Goal: Transaction & Acquisition: Purchase product/service

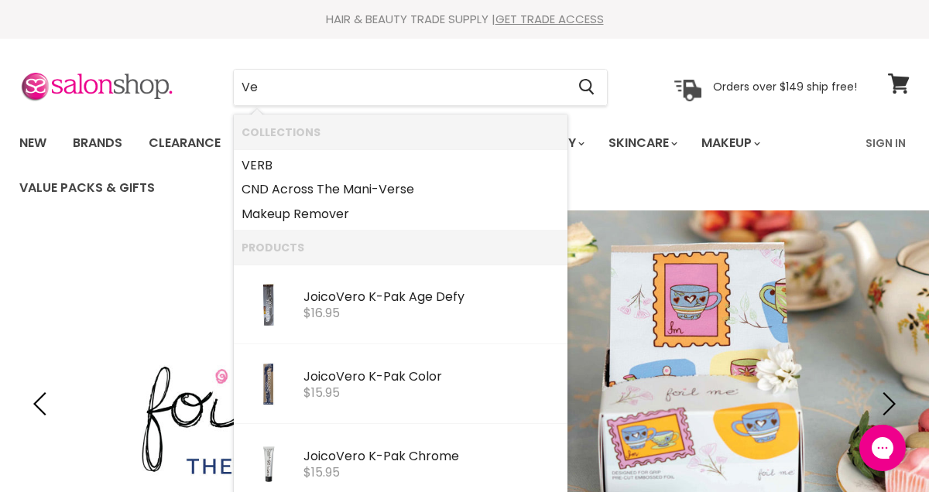
type input "V"
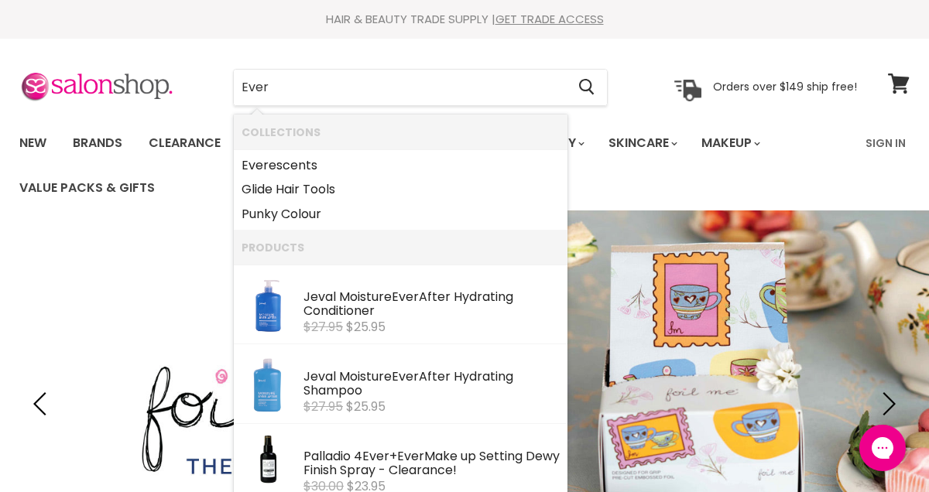
click at [291, 165] on link "Ever escents" at bounding box center [400, 165] width 318 height 25
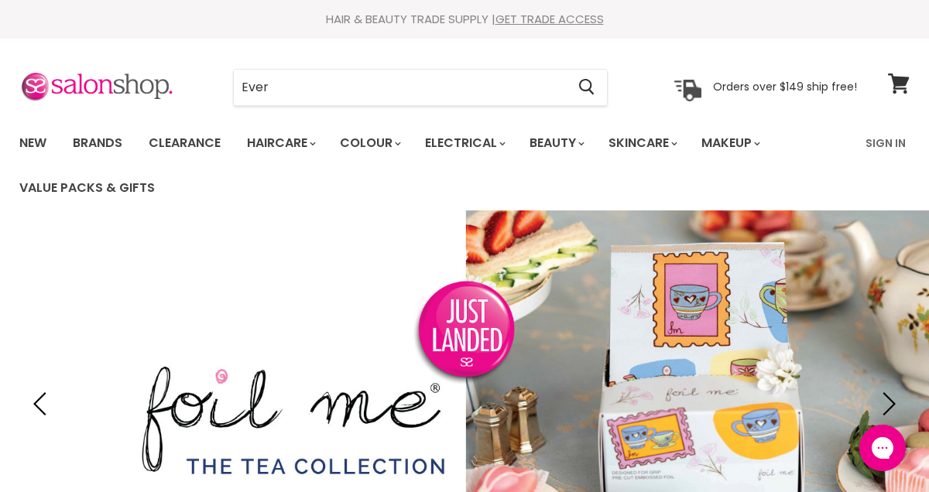
type input "Ever"
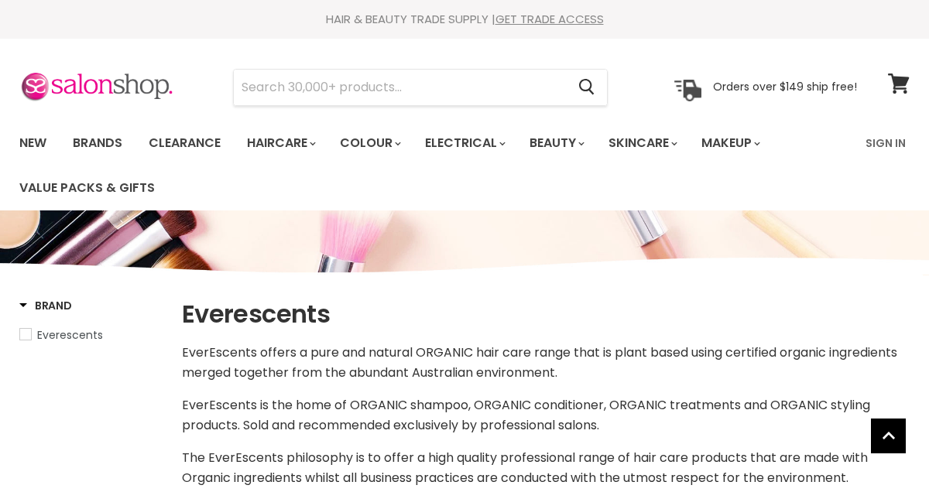
select select "manual"
click at [389, 80] on input "Search" at bounding box center [400, 88] width 332 height 36
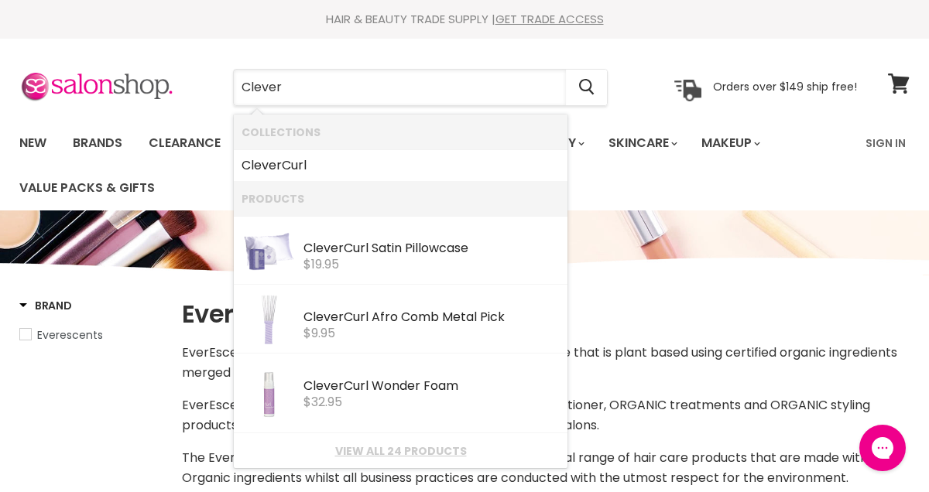
click at [310, 166] on link "Clever Curl" at bounding box center [400, 165] width 318 height 25
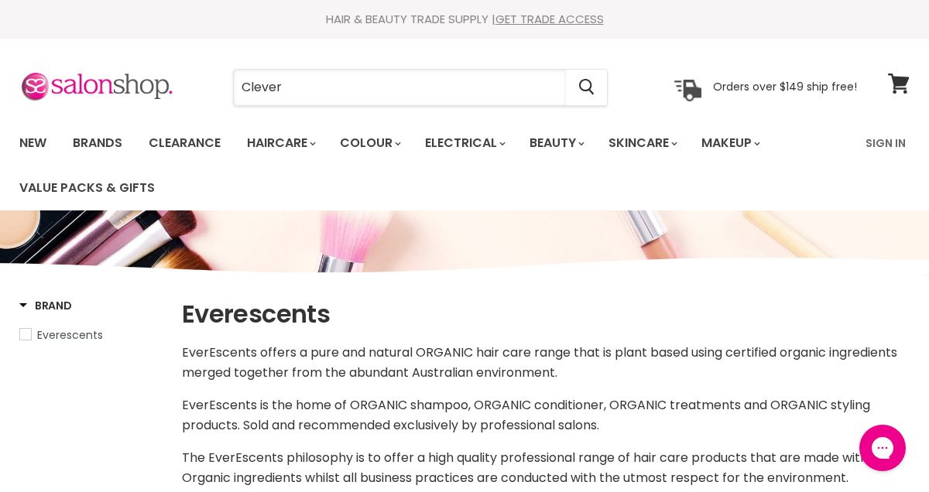
type input "Clever"
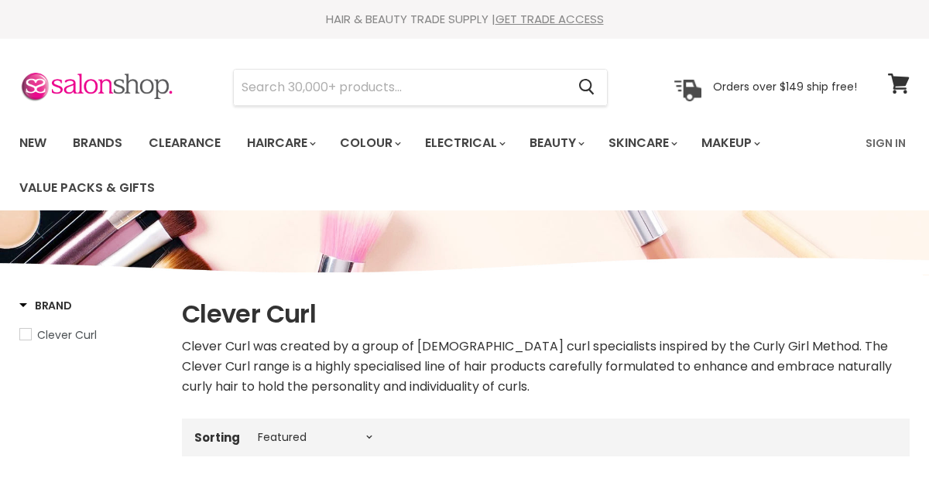
select select "manual"
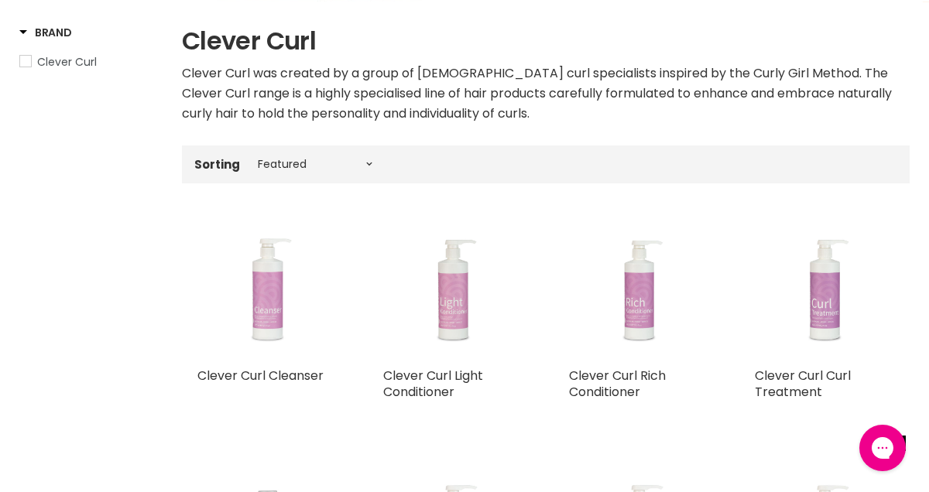
click at [813, 379] on link "Clever Curl Curl Treatment" at bounding box center [803, 384] width 96 height 34
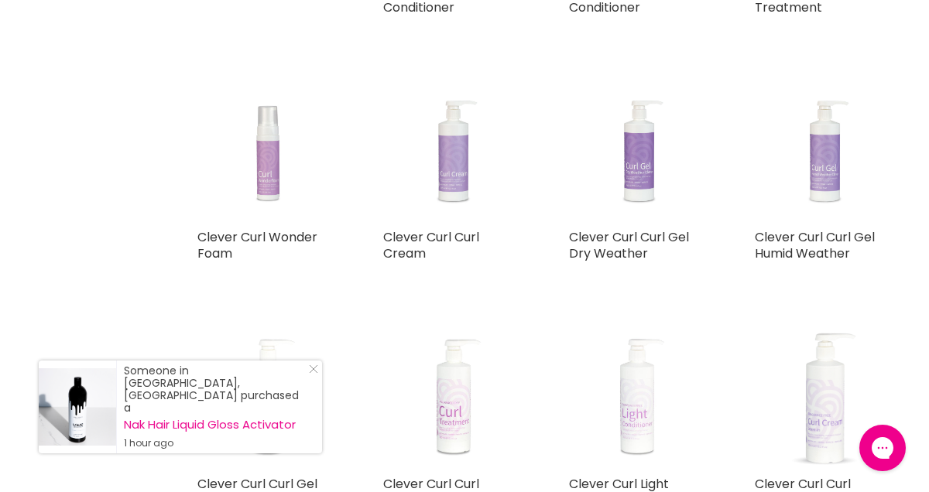
scroll to position [659, 0]
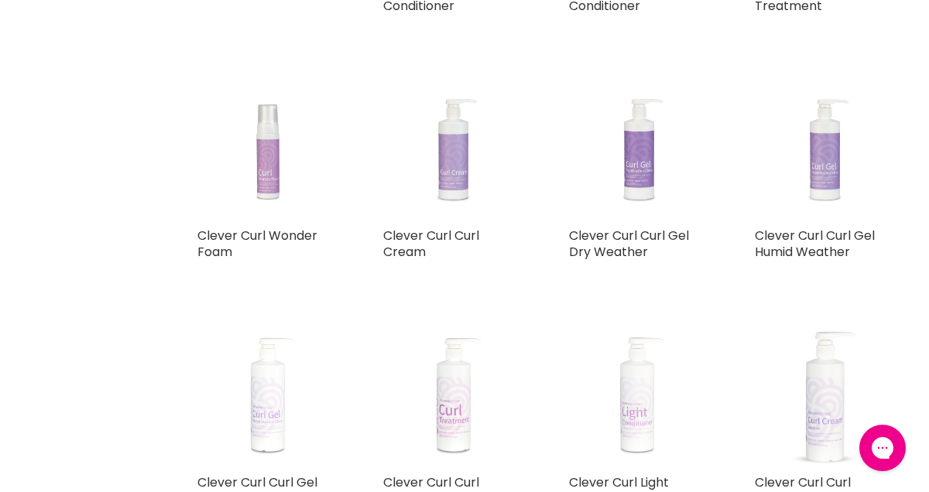
click at [267, 231] on link "Clever Curl Wonder Foam" at bounding box center [257, 244] width 120 height 34
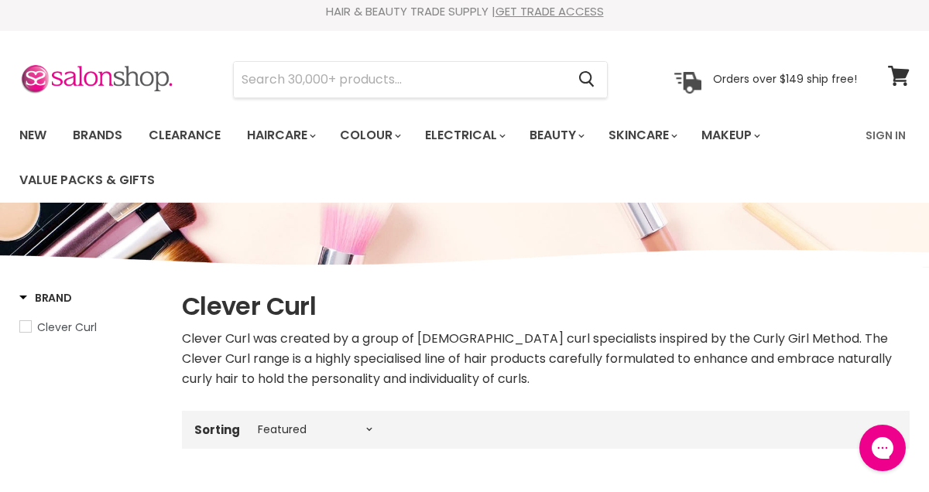
scroll to position [0, 0]
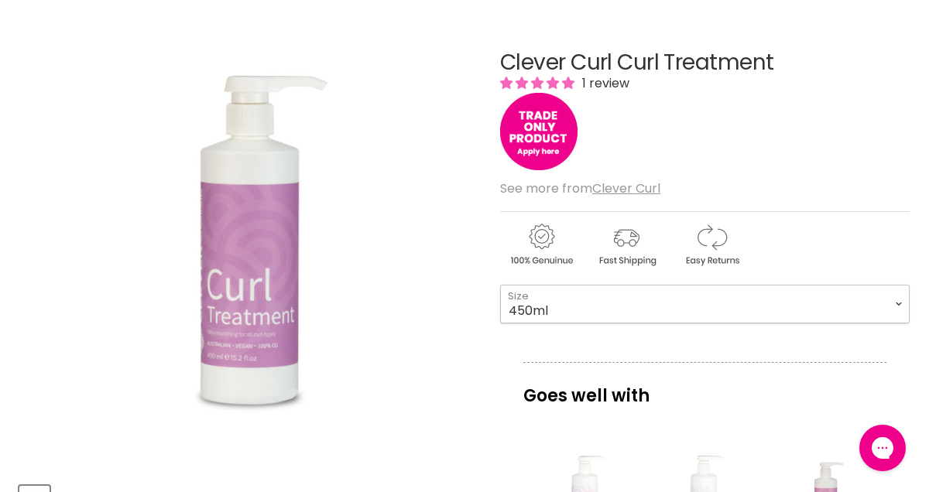
click at [902, 302] on select "450ml 1L 130ml" at bounding box center [704, 304] width 409 height 39
click at [408, 365] on img "Clever Curl Curl Treatment image. Click or Scroll to Zoom." at bounding box center [249, 241] width 344 height 458
